Goal: Check status

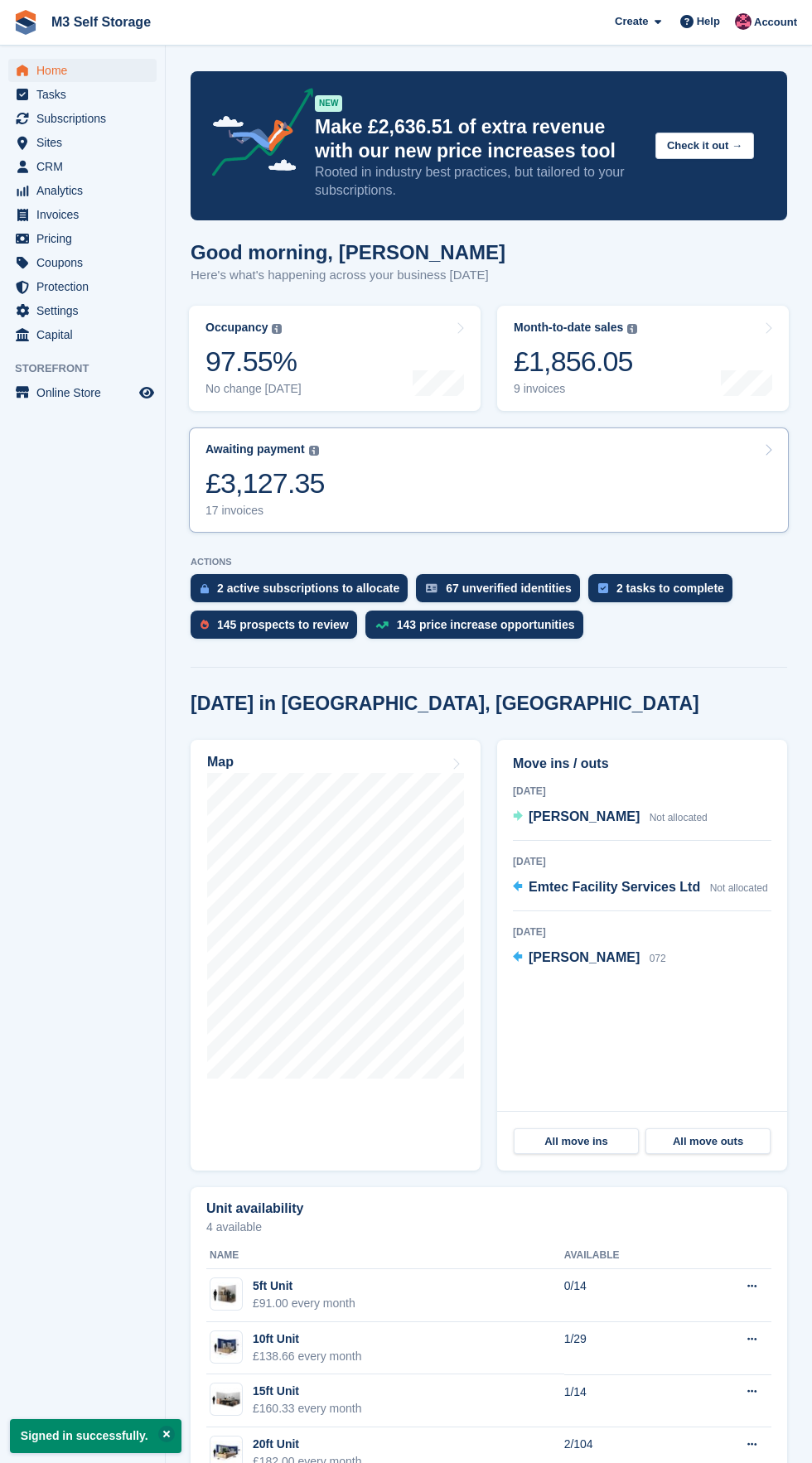
click at [461, 501] on link "Awaiting payment The total outstanding balance on all open invoices. £3,127.35 …" at bounding box center [489, 479] width 600 height 105
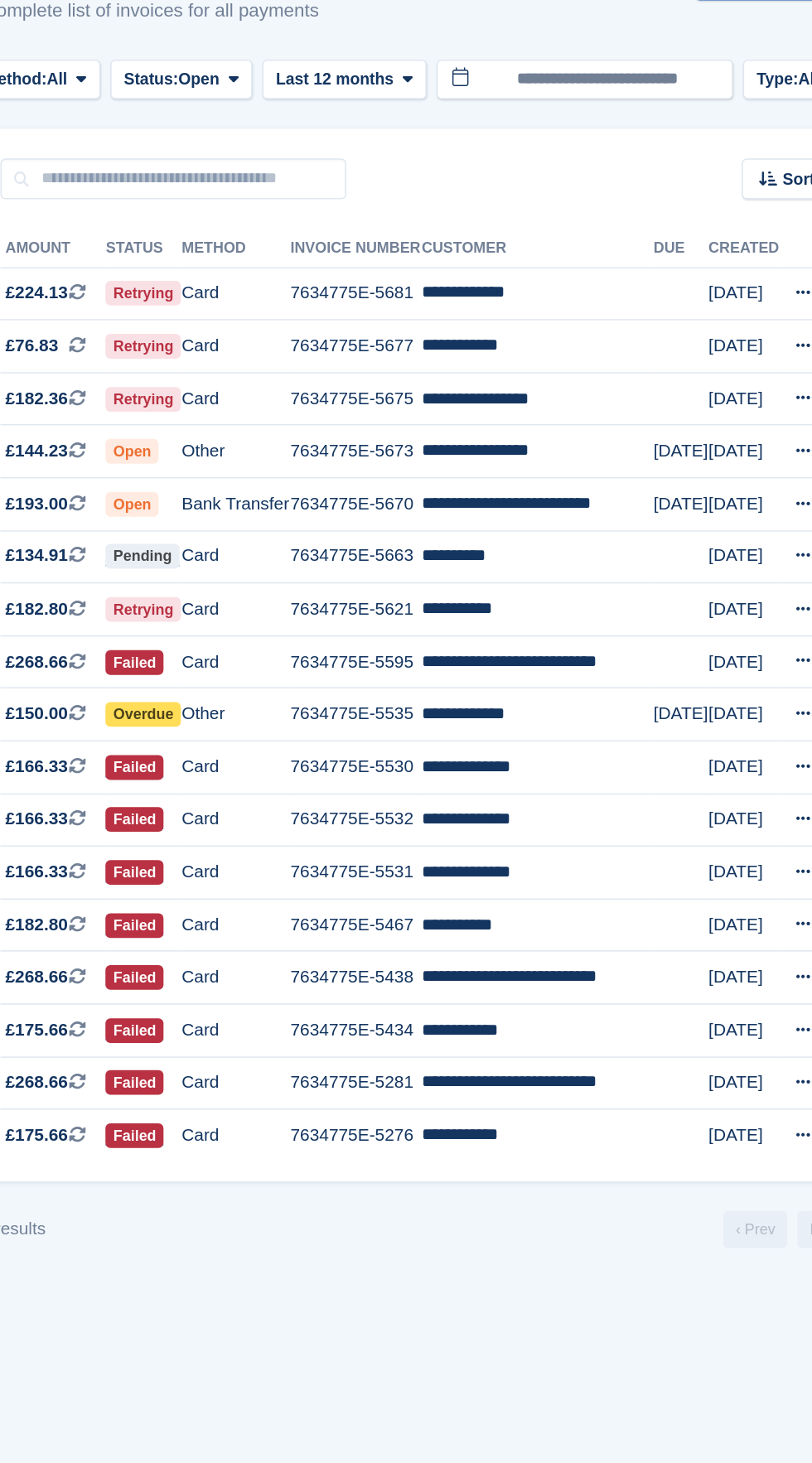
scroll to position [1, 0]
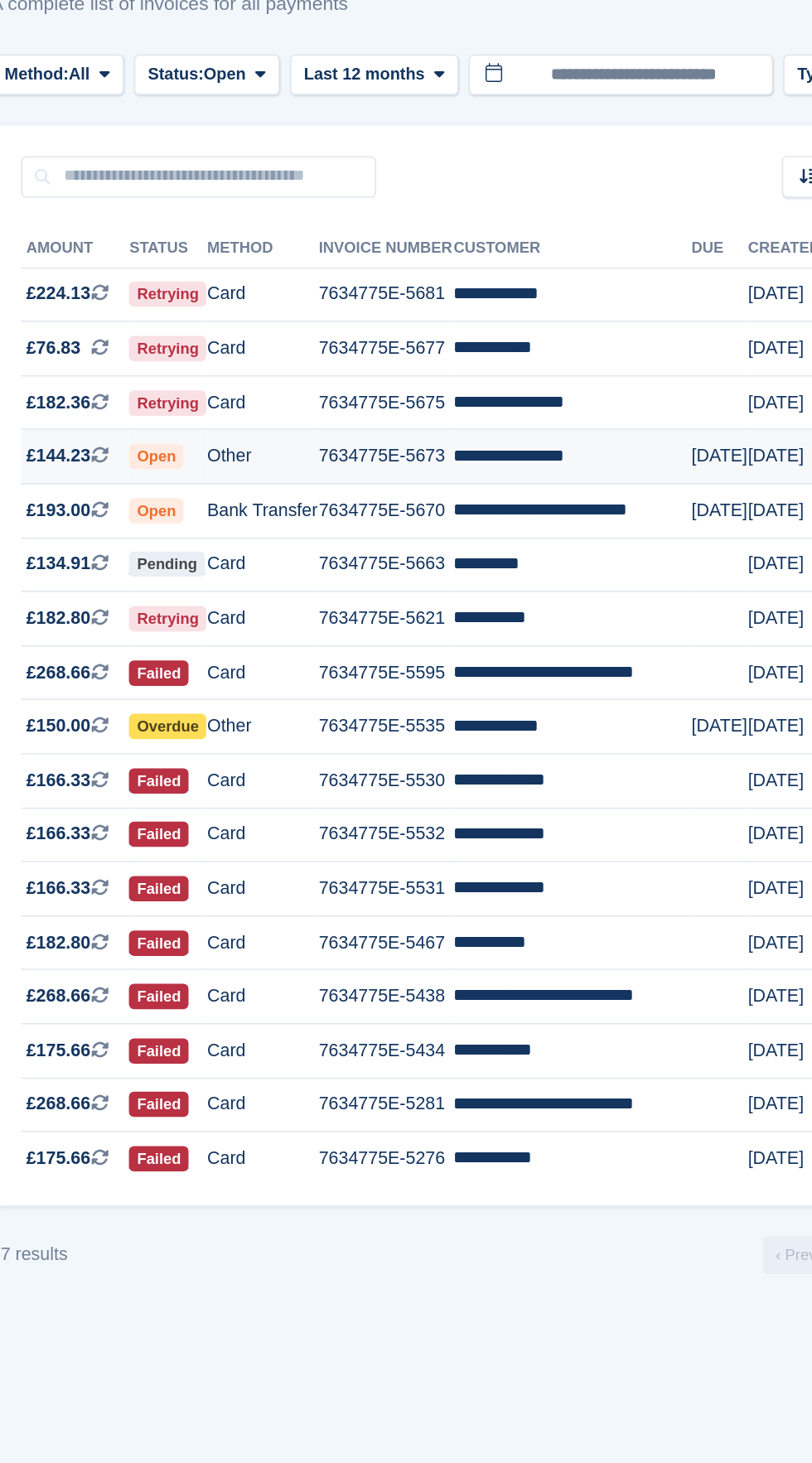
click at [589, 407] on td "**********" at bounding box center [570, 401] width 155 height 36
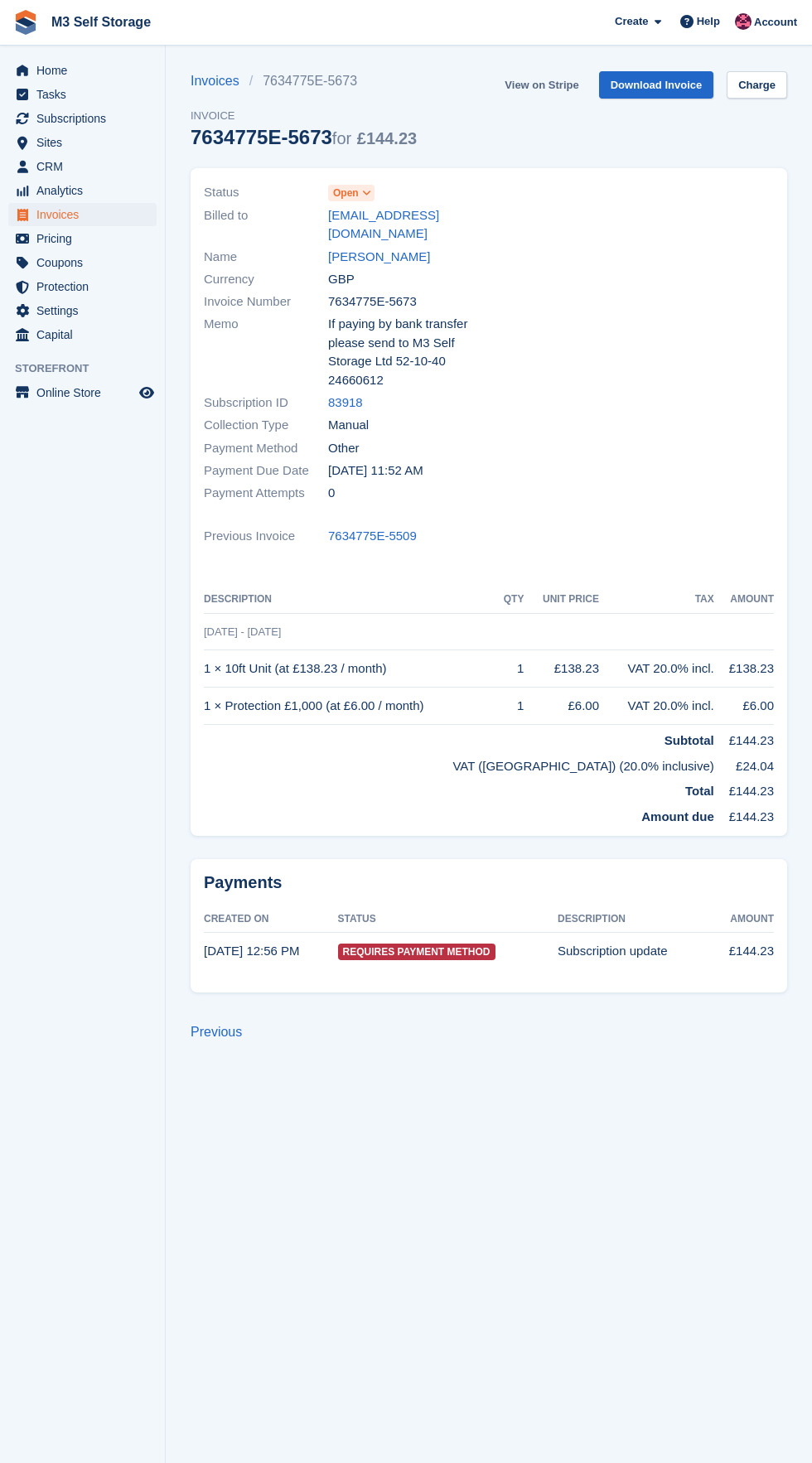
click at [558, 90] on link "View on Stripe" at bounding box center [541, 85] width 87 height 27
